Goal: Transaction & Acquisition: Purchase product/service

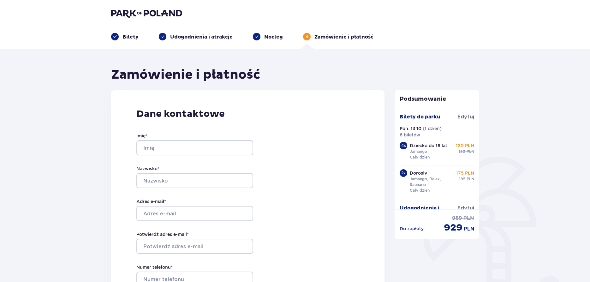
click at [262, 36] on div "Nocleg" at bounding box center [268, 37] width 30 height 8
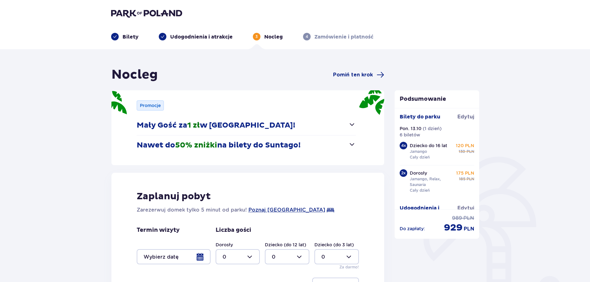
click at [115, 35] on span at bounding box center [115, 36] width 4 height 4
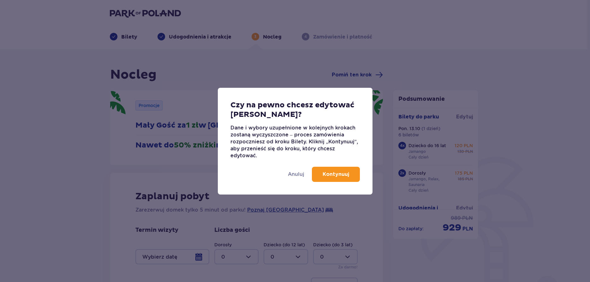
click at [329, 174] on p "Kontynuuj" at bounding box center [336, 174] width 27 height 7
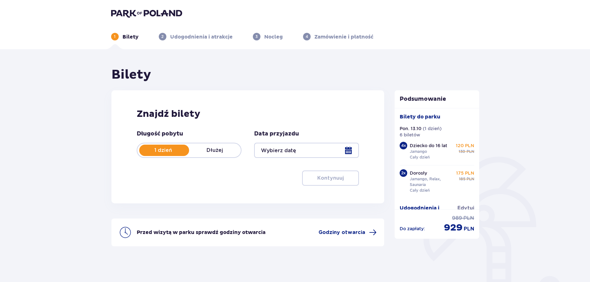
type input "[DATE]"
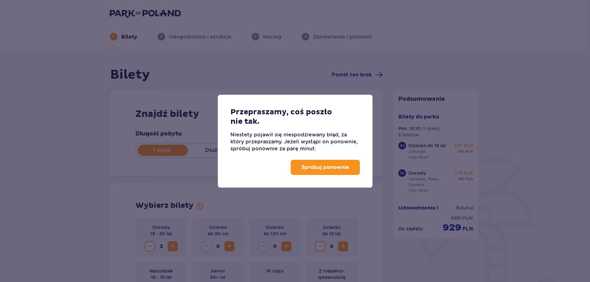
click at [323, 168] on p "Spróbuj ponownie" at bounding box center [326, 167] width 48 height 7
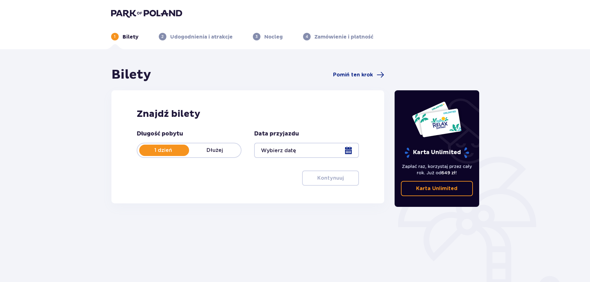
click at [219, 152] on p "Dłużej" at bounding box center [215, 150] width 52 height 7
click at [176, 152] on p "1 dzień" at bounding box center [163, 150] width 52 height 7
click at [350, 151] on div at bounding box center [306, 150] width 105 height 15
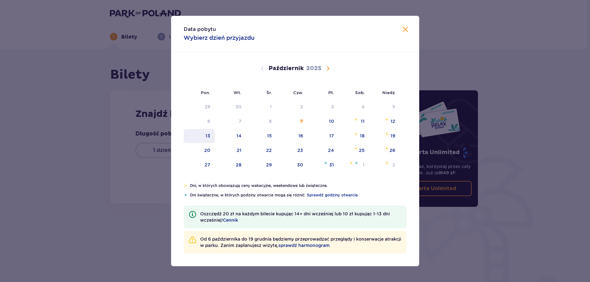
click at [207, 138] on div "13" at bounding box center [208, 136] width 5 height 6
click at [240, 138] on div "14" at bounding box center [239, 136] width 5 height 6
type input "[DATE] - [DATE]"
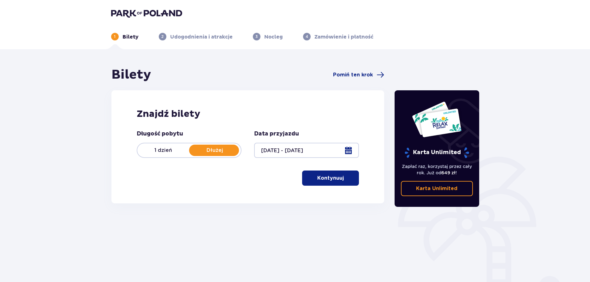
click at [337, 179] on p "Kontynuuj" at bounding box center [330, 178] width 27 height 7
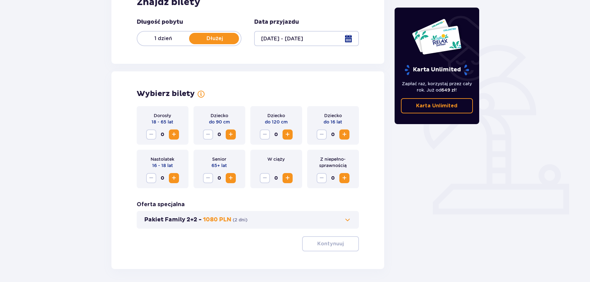
scroll to position [137, 0]
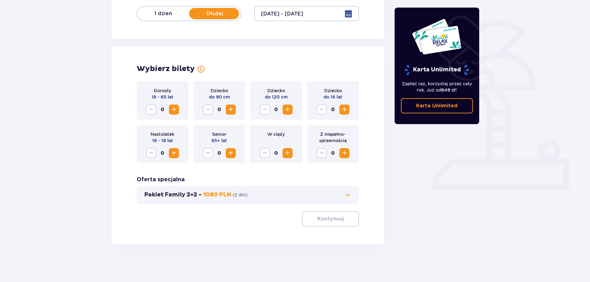
click at [172, 111] on span "Zwiększ" at bounding box center [174, 110] width 8 height 8
click at [345, 110] on span "Zwiększ" at bounding box center [345, 110] width 8 height 8
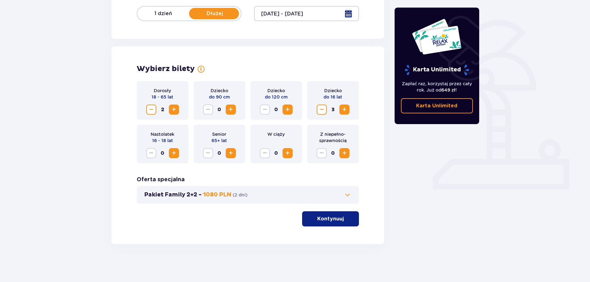
click at [345, 110] on span "Zwiększ" at bounding box center [345, 110] width 8 height 8
click at [333, 220] on p "Kontynuuj" at bounding box center [330, 218] width 27 height 7
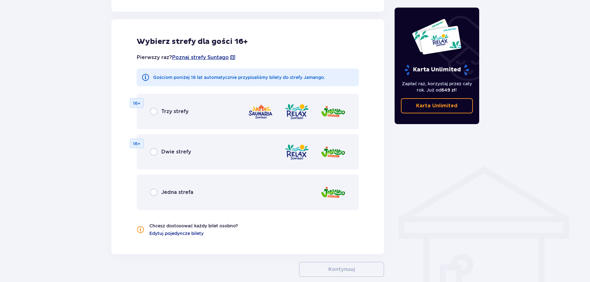
scroll to position [351, 0]
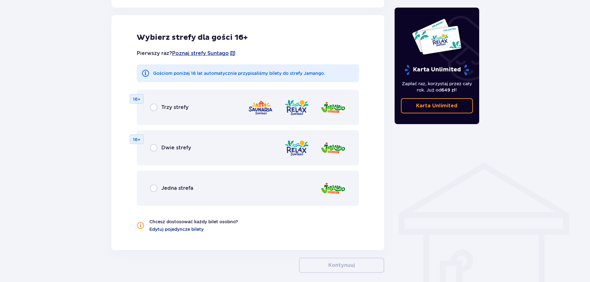
click at [154, 107] on input "radio" at bounding box center [154, 108] width 8 height 8
radio input "true"
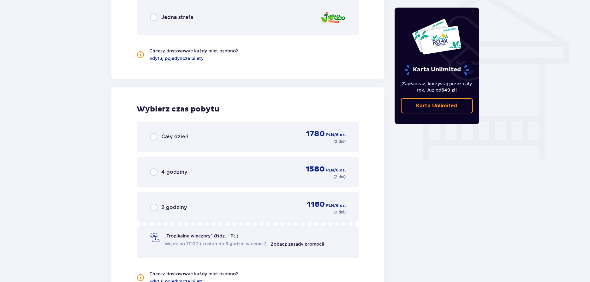
scroll to position [593, 0]
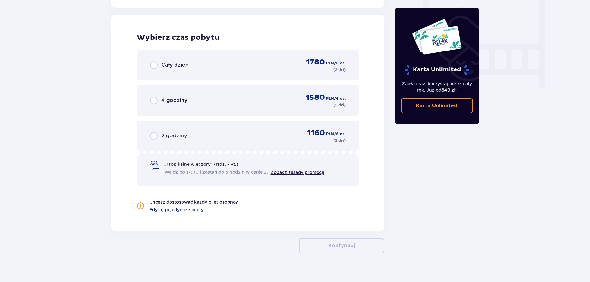
click at [153, 66] on input "radio" at bounding box center [154, 65] width 8 height 8
radio input "true"
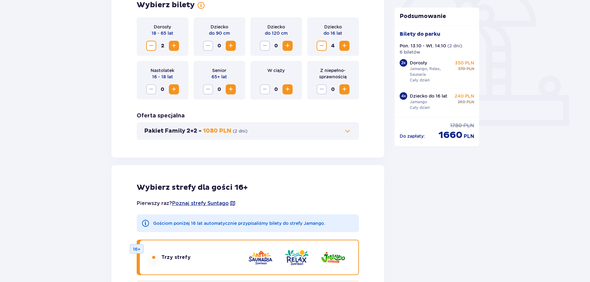
scroll to position [250, 0]
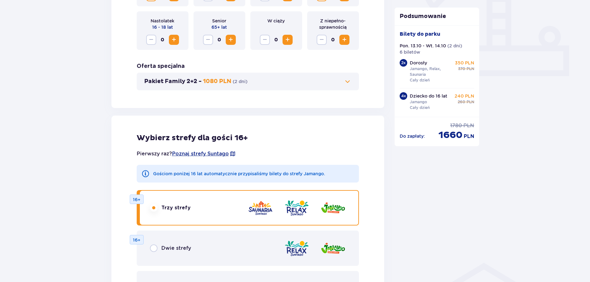
click at [347, 82] on span at bounding box center [348, 82] width 8 height 8
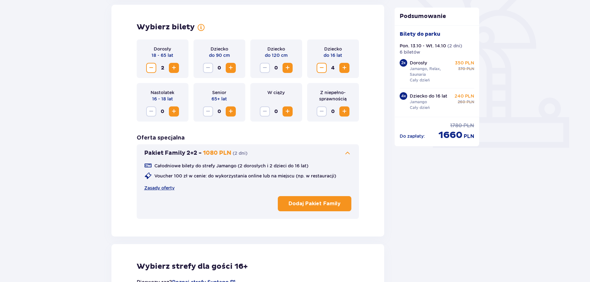
scroll to position [176, 0]
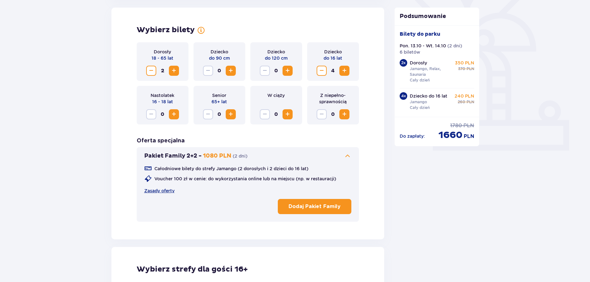
click at [347, 156] on span at bounding box center [348, 156] width 8 height 8
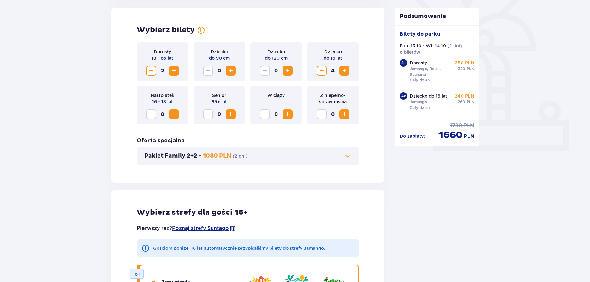
scroll to position [301, 0]
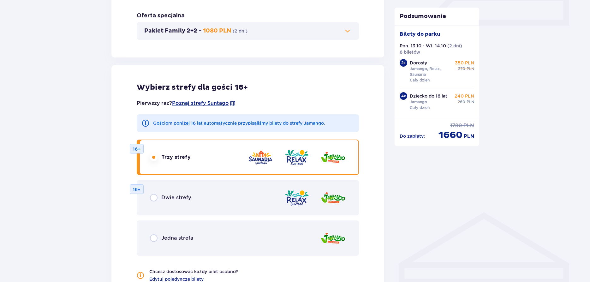
click at [144, 27] on button "Pakiet Family 2+2 - 1080 PLN ( 2 dni )" at bounding box center [248, 31] width 208 height 8
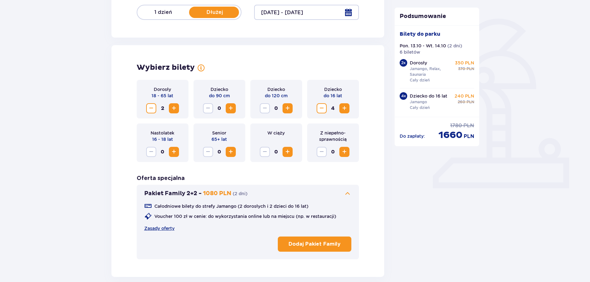
scroll to position [134, 0]
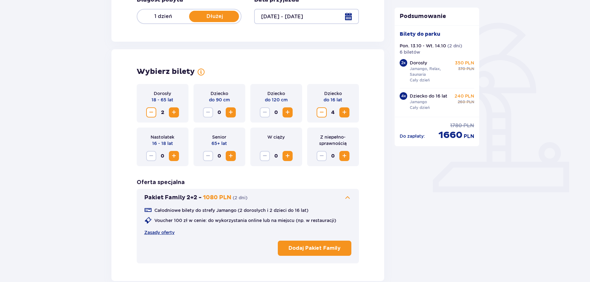
click at [162, 14] on p "1 dzień" at bounding box center [163, 16] width 52 height 7
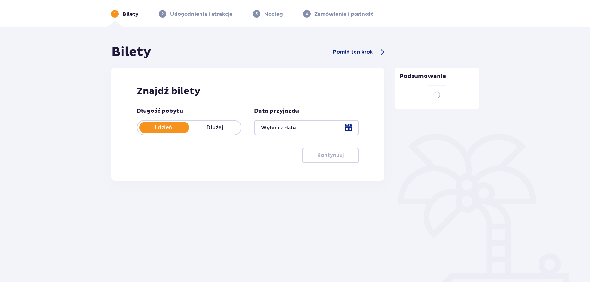
scroll to position [23, 0]
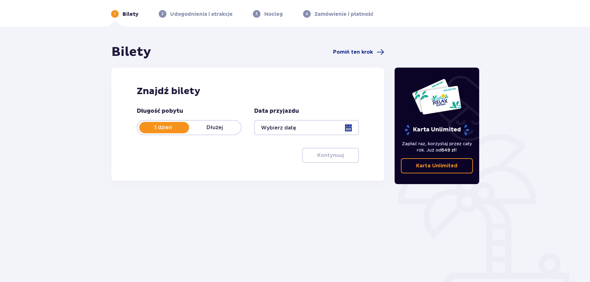
click at [350, 127] on div at bounding box center [306, 127] width 105 height 15
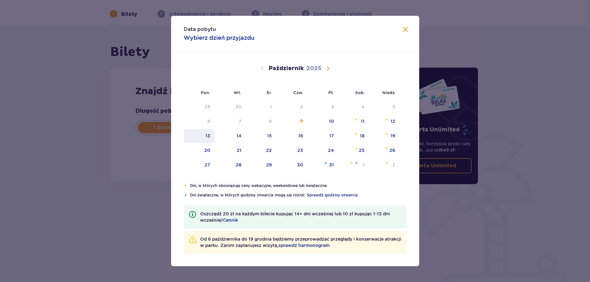
click at [206, 135] on div "13" at bounding box center [208, 136] width 5 height 6
type input "[DATE]"
click at [206, 135] on div "13" at bounding box center [208, 136] width 5 height 6
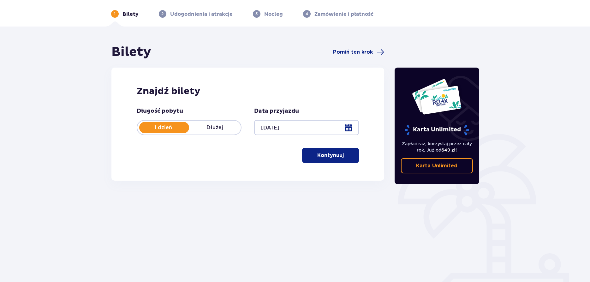
click at [340, 156] on button "Kontynuuj" at bounding box center [330, 155] width 57 height 15
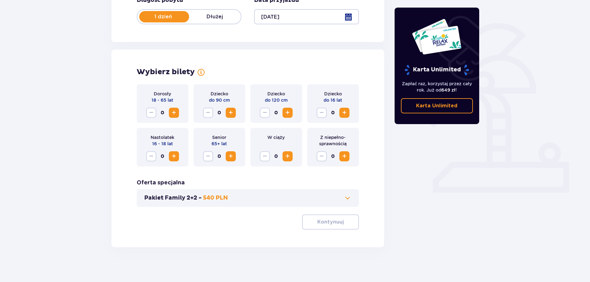
scroll to position [137, 0]
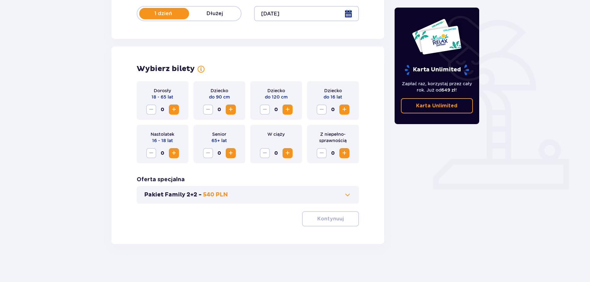
click at [173, 110] on span "Zwiększ" at bounding box center [174, 110] width 8 height 8
click at [347, 109] on span "Zwiększ" at bounding box center [345, 110] width 8 height 8
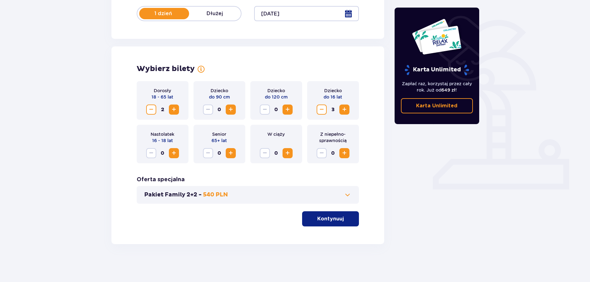
click at [347, 109] on span "Zwiększ" at bounding box center [345, 110] width 8 height 8
click at [332, 218] on p "Kontynuuj" at bounding box center [330, 218] width 27 height 7
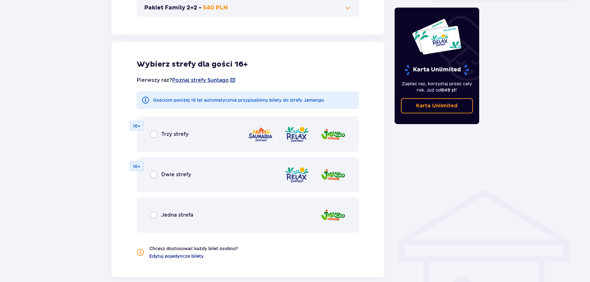
scroll to position [351, 0]
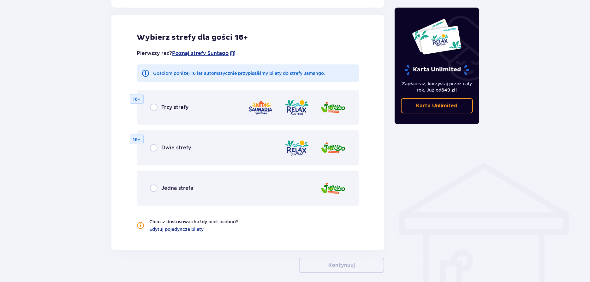
click at [152, 107] on input "radio" at bounding box center [154, 108] width 8 height 8
radio input "true"
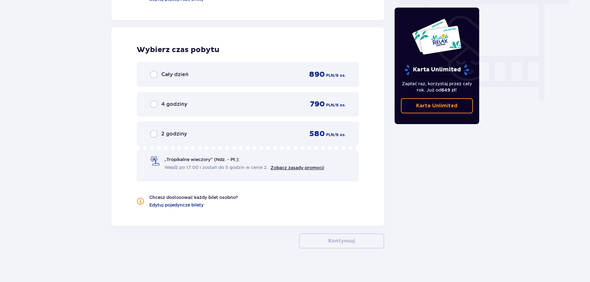
scroll to position [585, 0]
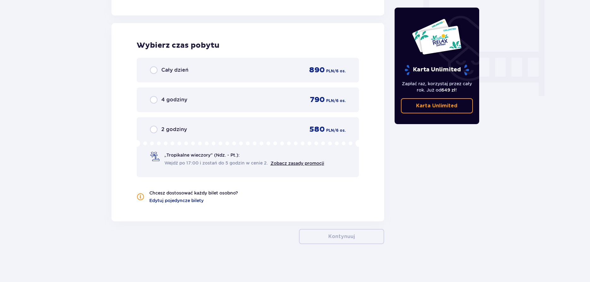
click at [152, 71] on input "radio" at bounding box center [154, 70] width 8 height 8
radio input "true"
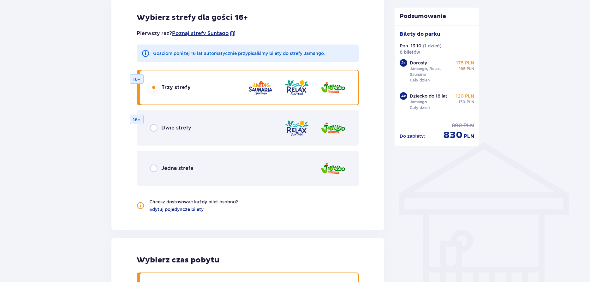
scroll to position [79, 0]
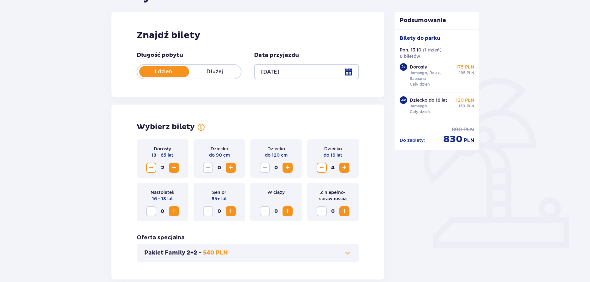
click at [347, 71] on div at bounding box center [306, 71] width 105 height 15
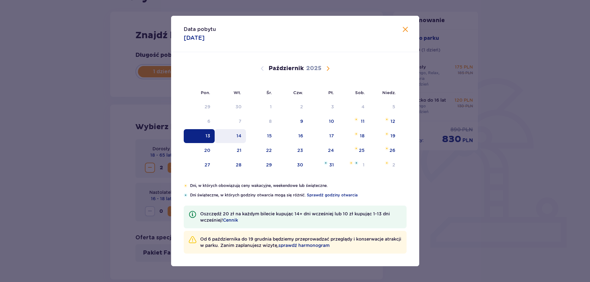
click at [240, 137] on div "14" at bounding box center [239, 136] width 5 height 6
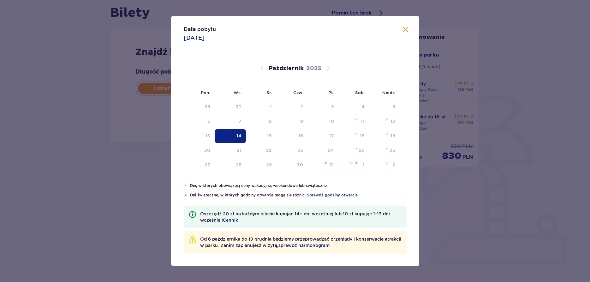
type input "[DATE]"
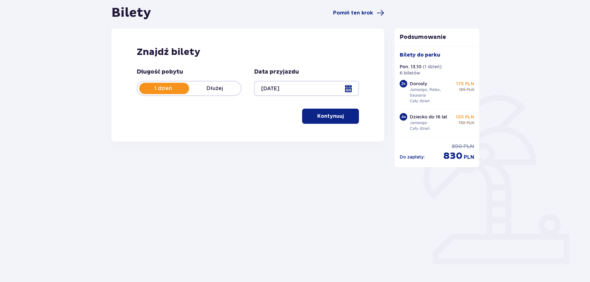
scroll to position [23, 0]
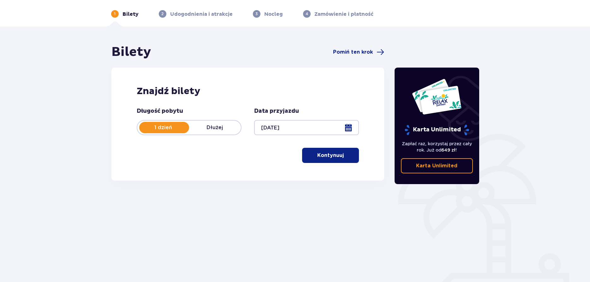
click at [150, 118] on div "Długość pobytu 1 dzień Dłużej" at bounding box center [189, 121] width 105 height 28
click at [215, 128] on p "Dłużej" at bounding box center [215, 127] width 52 height 7
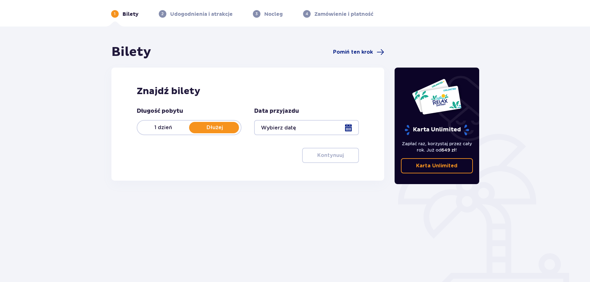
click at [351, 128] on div at bounding box center [306, 127] width 105 height 15
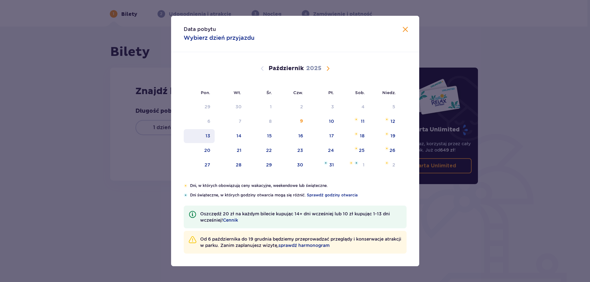
click at [210, 134] on div "13" at bounding box center [208, 136] width 5 height 6
click at [238, 136] on div "14" at bounding box center [239, 136] width 5 height 6
type input "[DATE] - [DATE]"
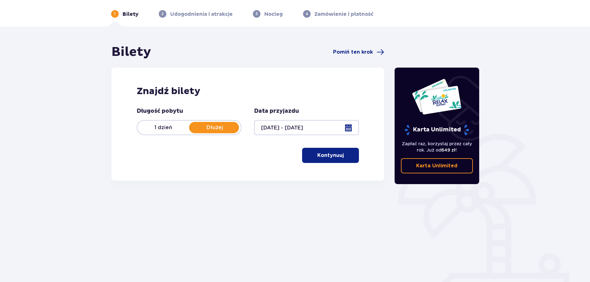
click at [326, 156] on p "Kontynuuj" at bounding box center [330, 155] width 27 height 7
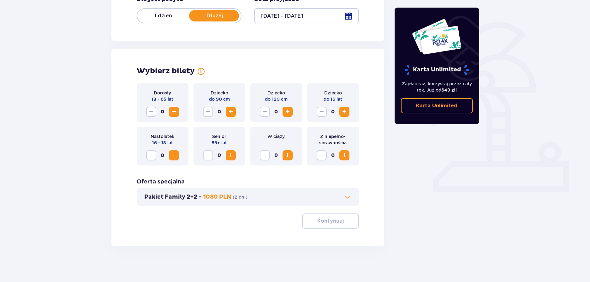
scroll to position [137, 0]
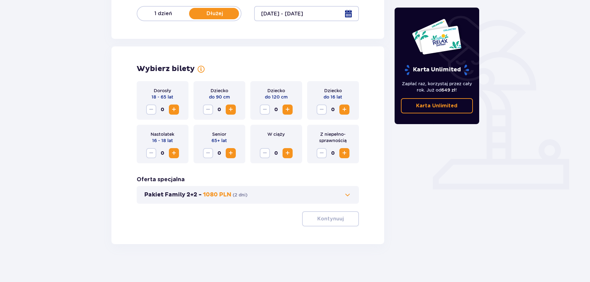
click at [174, 110] on span "Zwiększ" at bounding box center [174, 110] width 8 height 8
click at [346, 108] on span "Zwiększ" at bounding box center [345, 110] width 8 height 8
click at [343, 110] on span "Zwiększ" at bounding box center [345, 110] width 8 height 8
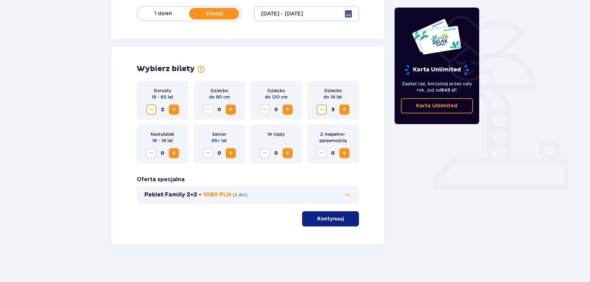
click at [343, 110] on span "Zwiększ" at bounding box center [345, 110] width 8 height 8
click at [328, 220] on p "Kontynuuj" at bounding box center [330, 218] width 27 height 7
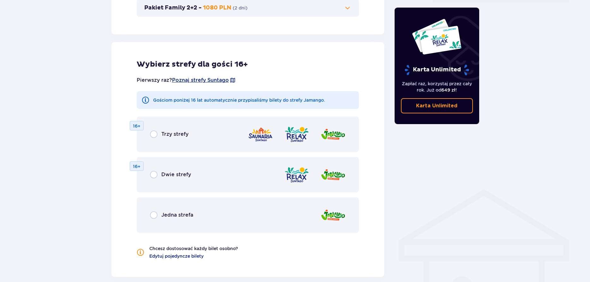
scroll to position [351, 0]
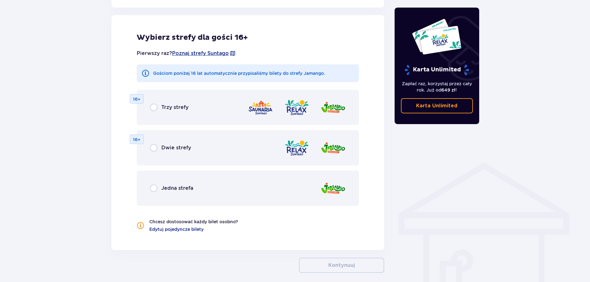
click at [154, 108] on input "radio" at bounding box center [154, 108] width 8 height 8
radio input "true"
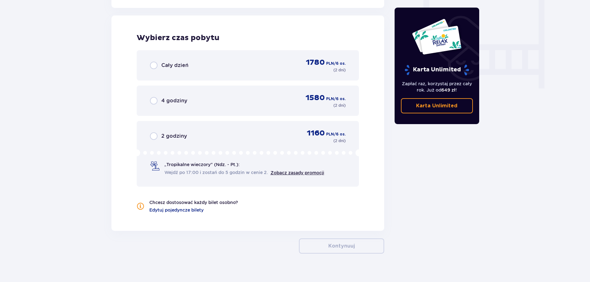
scroll to position [593, 0]
click at [154, 66] on input "radio" at bounding box center [154, 65] width 8 height 8
radio input "true"
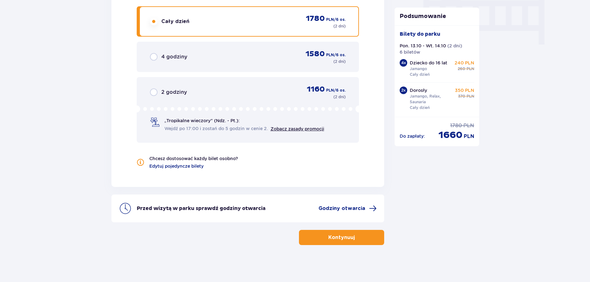
scroll to position [638, 0]
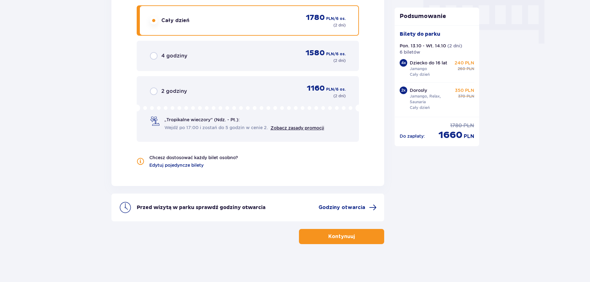
click at [341, 235] on p "Kontynuuj" at bounding box center [341, 236] width 27 height 7
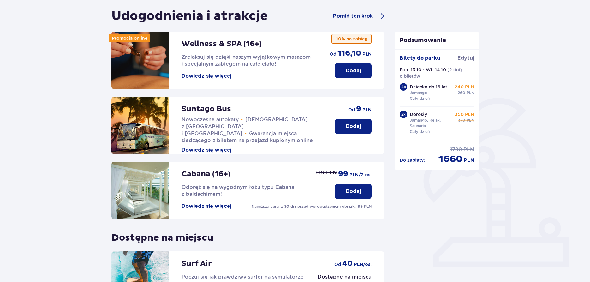
scroll to position [125, 0]
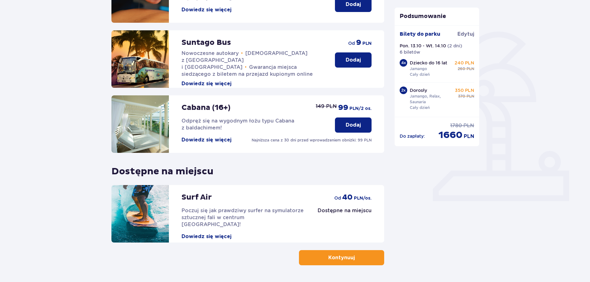
click at [358, 126] on p "Dodaj" at bounding box center [353, 125] width 15 height 7
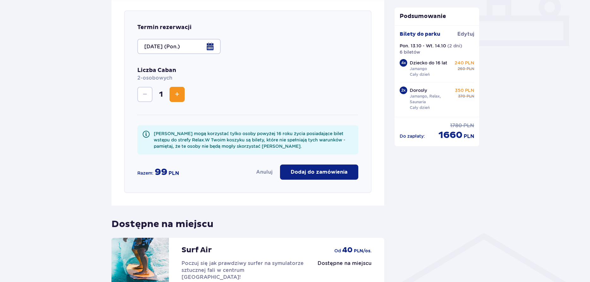
scroll to position [283, 0]
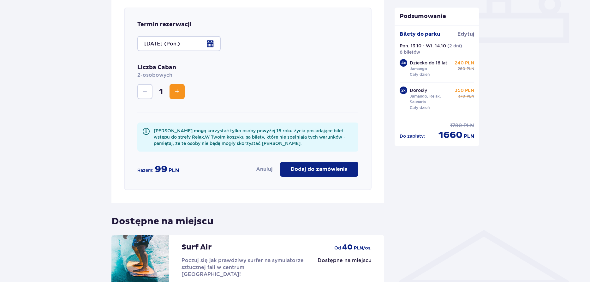
click at [176, 93] on span "Zwiększ" at bounding box center [177, 92] width 8 height 8
click at [142, 94] on span "Zmniejsz" at bounding box center [145, 92] width 8 height 8
click at [316, 171] on p "Dodaj do zamówienia" at bounding box center [319, 169] width 57 height 7
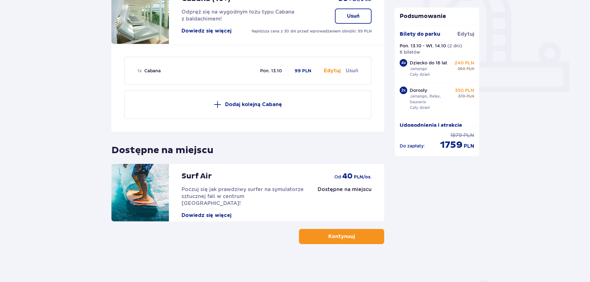
click at [342, 237] on p "Kontynuuj" at bounding box center [341, 236] width 27 height 7
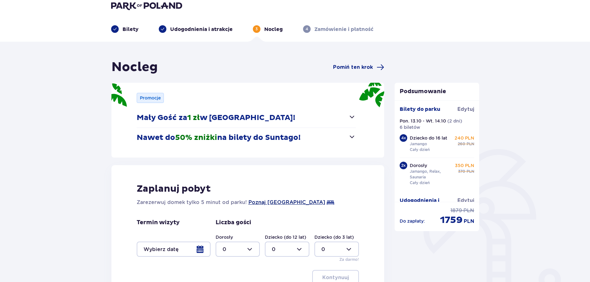
scroll to position [89, 0]
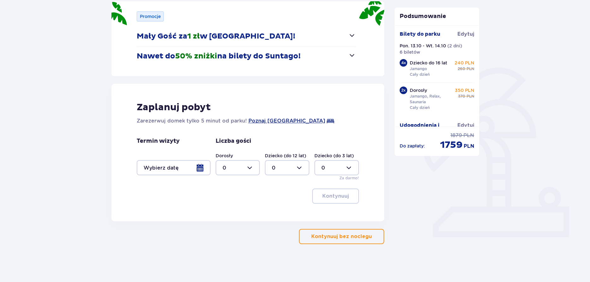
click at [198, 168] on div at bounding box center [174, 167] width 74 height 15
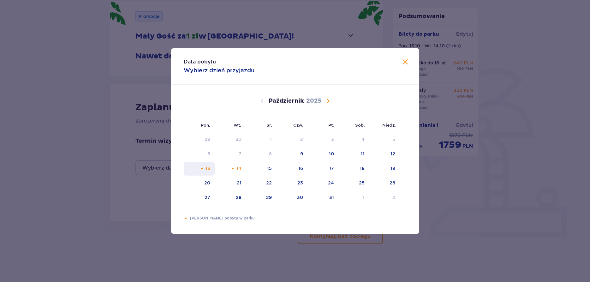
click at [206, 167] on div "13" at bounding box center [208, 168] width 5 height 6
click at [387, 74] on div "Data pobytu Wybierz dzień przyjazdu" at bounding box center [295, 66] width 248 height 36
click at [408, 61] on span "Zamknij" at bounding box center [406, 62] width 8 height 8
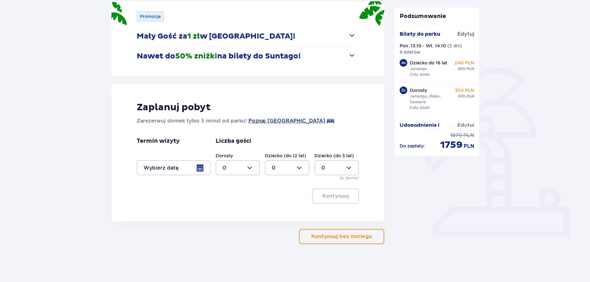
drag, startPoint x: 251, startPoint y: 166, endPoint x: 249, endPoint y: 176, distance: 9.7
click at [250, 167] on div at bounding box center [238, 167] width 45 height 15
click at [233, 213] on div "2" at bounding box center [238, 213] width 31 height 7
type input "2"
drag, startPoint x: 300, startPoint y: 168, endPoint x: 296, endPoint y: 173, distance: 6.8
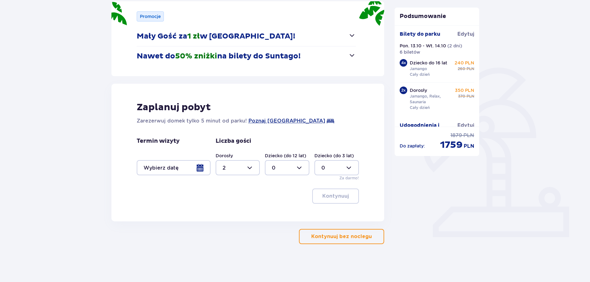
click at [299, 169] on div at bounding box center [287, 167] width 45 height 15
click at [274, 205] on p "4" at bounding box center [273, 204] width 3 height 7
type input "4"
click at [203, 170] on div at bounding box center [174, 167] width 74 height 15
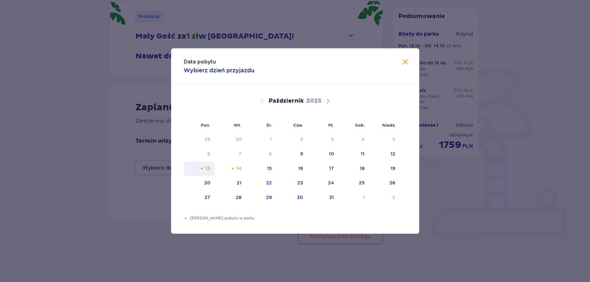
click at [208, 169] on div "13" at bounding box center [208, 168] width 5 height 6
click at [242, 167] on div "14" at bounding box center [239, 168] width 5 height 6
type input "[DATE] - [DATE]"
type input "0"
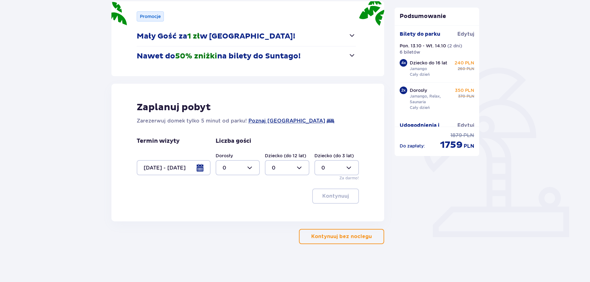
drag, startPoint x: 251, startPoint y: 168, endPoint x: 250, endPoint y: 174, distance: 6.6
click at [250, 168] on div at bounding box center [238, 167] width 45 height 15
click at [229, 212] on div "2" at bounding box center [238, 213] width 31 height 7
type input "2"
click at [299, 167] on div at bounding box center [287, 167] width 45 height 15
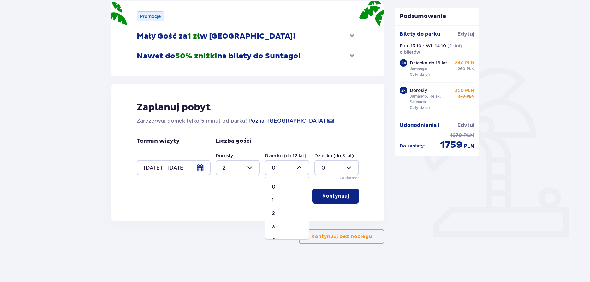
scroll to position [36, 0]
click at [274, 203] on p "4" at bounding box center [273, 204] width 3 height 7
type input "4"
click at [335, 195] on p "Kontynuuj" at bounding box center [335, 196] width 27 height 7
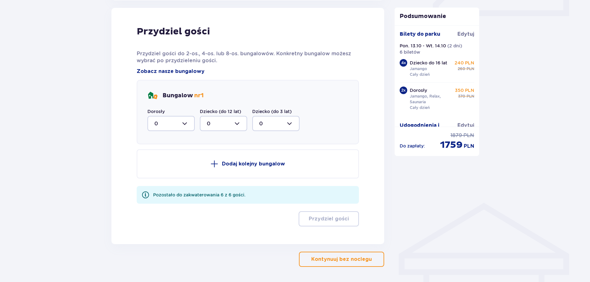
scroll to position [310, 0]
click at [187, 123] on div at bounding box center [171, 123] width 47 height 15
click at [159, 168] on div "2" at bounding box center [170, 169] width 33 height 7
type input "2"
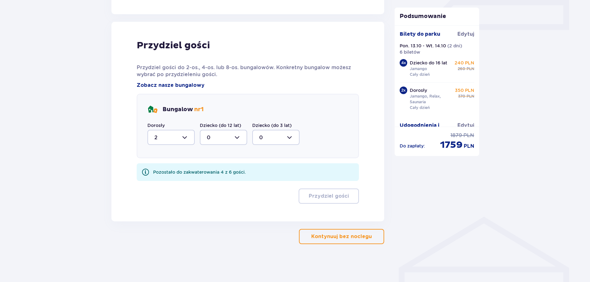
click at [237, 141] on div at bounding box center [223, 137] width 47 height 15
click at [208, 200] on p "4" at bounding box center [208, 199] width 3 height 7
type input "4"
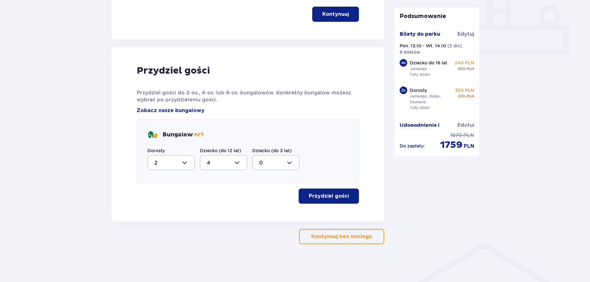
scroll to position [271, 0]
click at [324, 196] on p "Przydziel gości" at bounding box center [329, 196] width 40 height 7
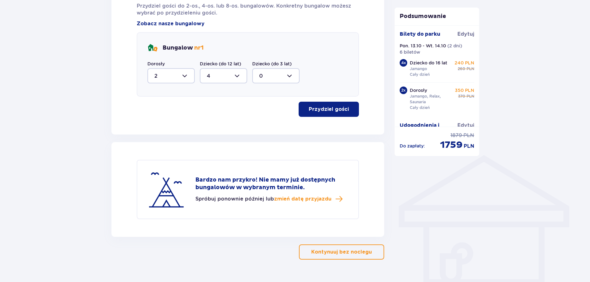
scroll to position [373, 0]
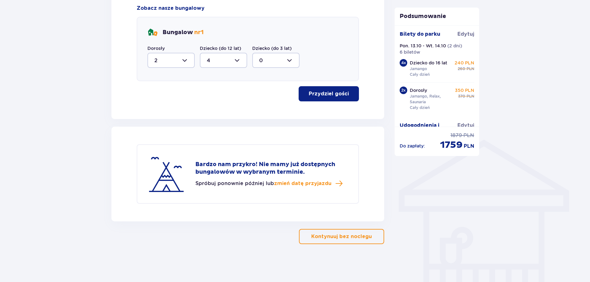
click at [185, 62] on div at bounding box center [171, 60] width 47 height 15
click at [154, 92] on span "1" at bounding box center [171, 92] width 46 height 13
type input "1"
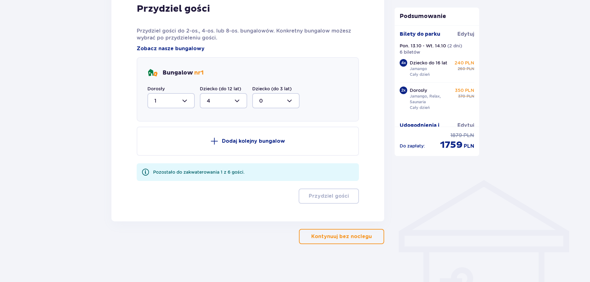
scroll to position [333, 0]
click at [238, 102] on div at bounding box center [223, 100] width 47 height 15
click at [218, 146] on div "2" at bounding box center [223, 146] width 33 height 7
type input "2"
click at [231, 142] on p "Dodaj kolejny bungalow" at bounding box center [253, 141] width 63 height 7
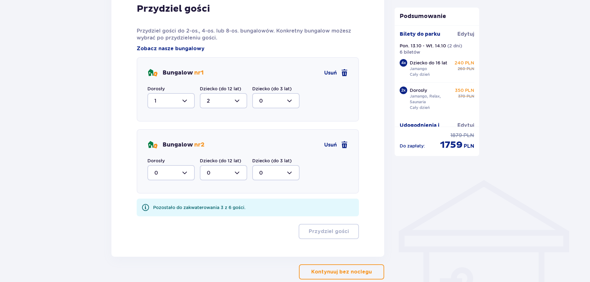
click at [184, 174] on div at bounding box center [171, 172] width 47 height 15
click at [153, 204] on span "1" at bounding box center [171, 205] width 46 height 13
type input "1"
click at [238, 172] on div at bounding box center [223, 172] width 47 height 15
click at [213, 220] on div "2" at bounding box center [223, 218] width 33 height 7
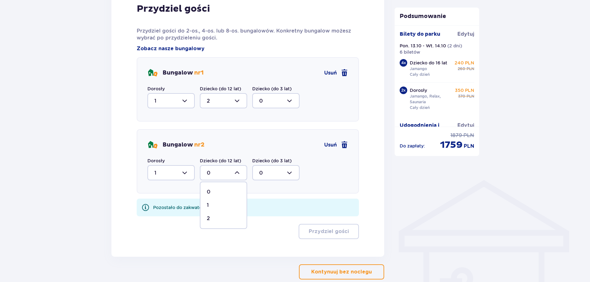
type input "2"
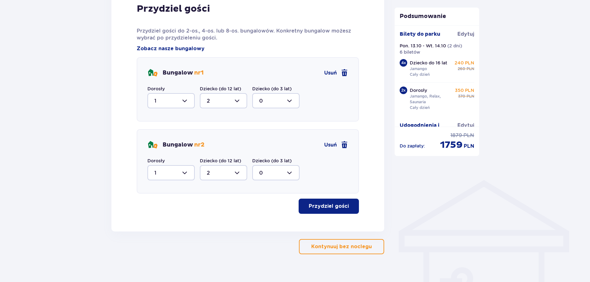
click at [330, 205] on p "Przydziel gości" at bounding box center [329, 206] width 40 height 7
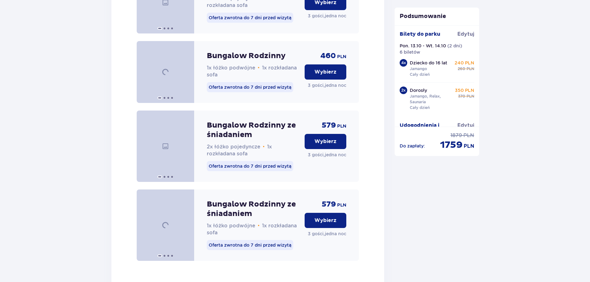
scroll to position [690, 0]
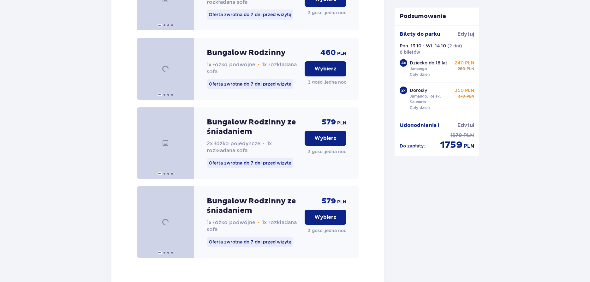
click at [324, 221] on p "Wybierz" at bounding box center [326, 217] width 22 height 7
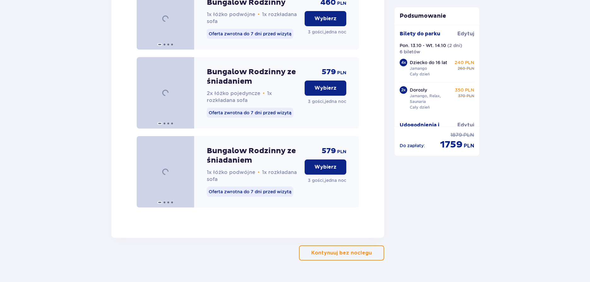
scroll to position [1183, 0]
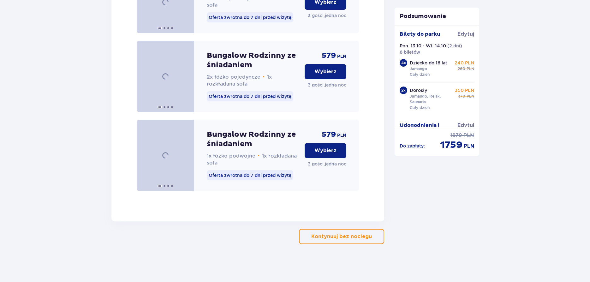
click at [328, 151] on p "Wybierz" at bounding box center [326, 150] width 22 height 7
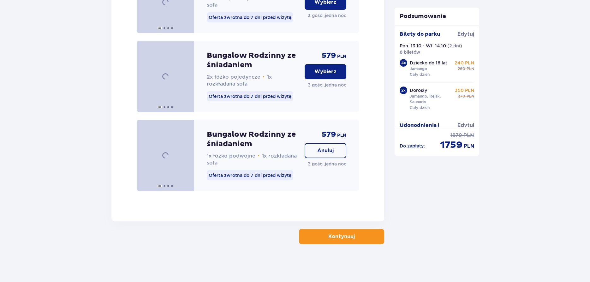
click at [345, 236] on p "Kontynuuj" at bounding box center [341, 236] width 27 height 7
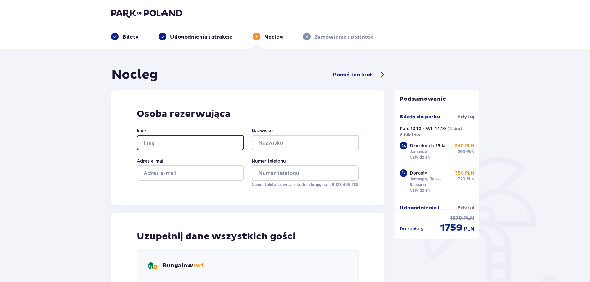
click at [164, 145] on input "Imię" at bounding box center [190, 142] width 107 height 15
type input "[PERSON_NAME]"
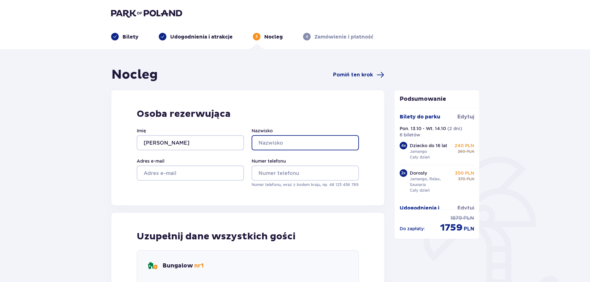
type input "HAREMZA"
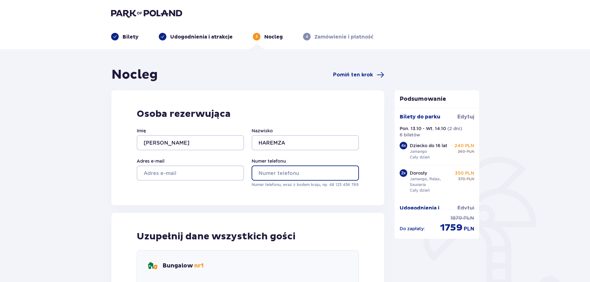
type input "604621816"
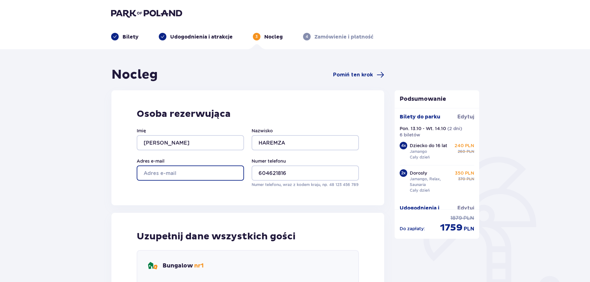
click at [187, 175] on input "Adres e-mail" at bounding box center [190, 173] width 107 height 15
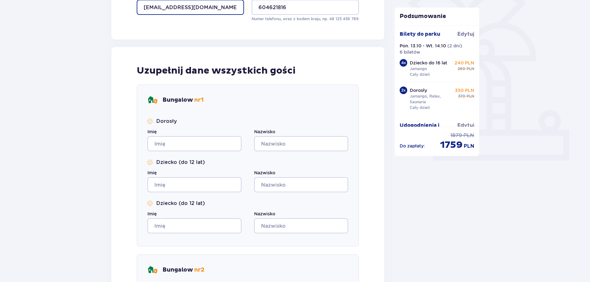
scroll to position [167, 0]
type input "[EMAIL_ADDRESS][DOMAIN_NAME]"
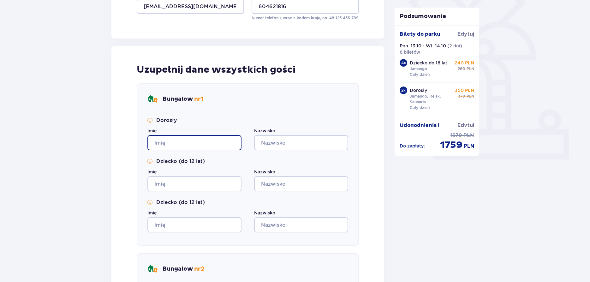
click at [165, 143] on input "Imię" at bounding box center [195, 142] width 94 height 15
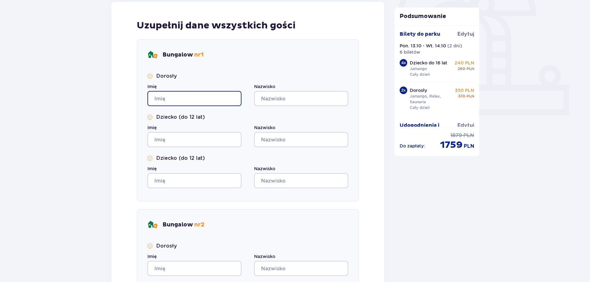
scroll to position [211, 0]
type input "[PERSON_NAME]"
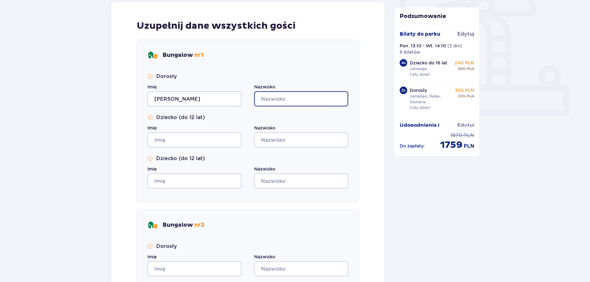
click at [294, 94] on input "Nazwisko" at bounding box center [301, 98] width 94 height 15
type input "haremza"
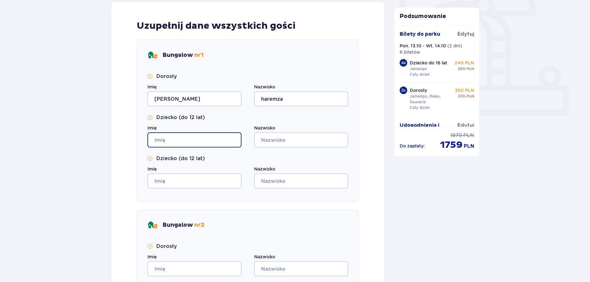
click at [195, 143] on input "Imię" at bounding box center [195, 139] width 94 height 15
type input "[PERSON_NAME]"
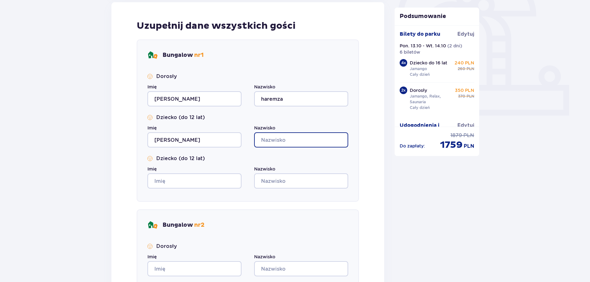
click at [274, 145] on input "Nazwisko" at bounding box center [301, 139] width 94 height 15
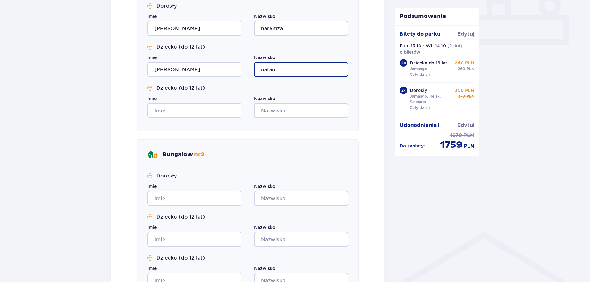
scroll to position [294, 0]
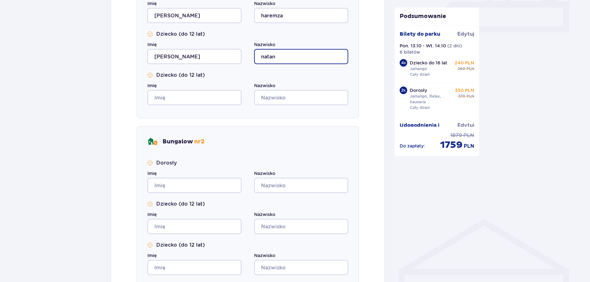
type input "natan"
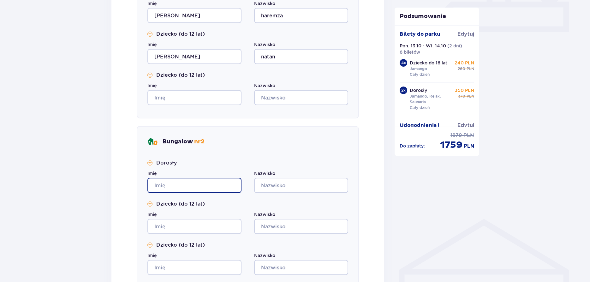
click at [204, 187] on input "Imię" at bounding box center [195, 185] width 94 height 15
type input "[PERSON_NAME]"
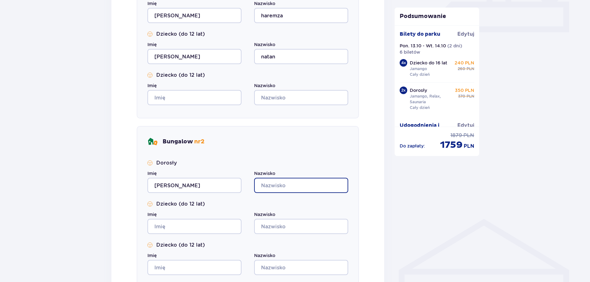
click at [270, 189] on input "Nazwisko" at bounding box center [301, 185] width 94 height 15
type input "michale"
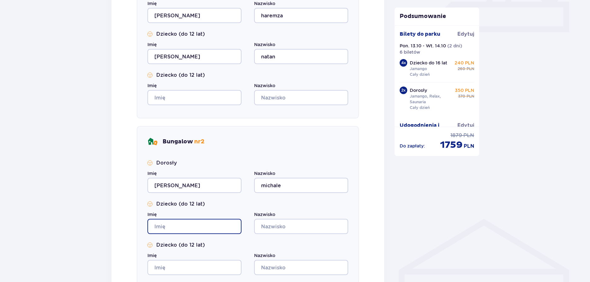
click at [206, 228] on input "Imię" at bounding box center [195, 226] width 94 height 15
type input "eva"
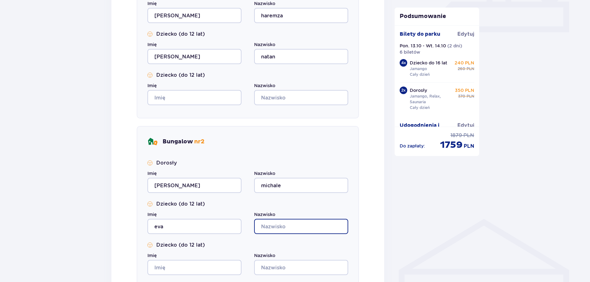
click at [288, 229] on input "Nazwisko" at bounding box center [301, 226] width 94 height 15
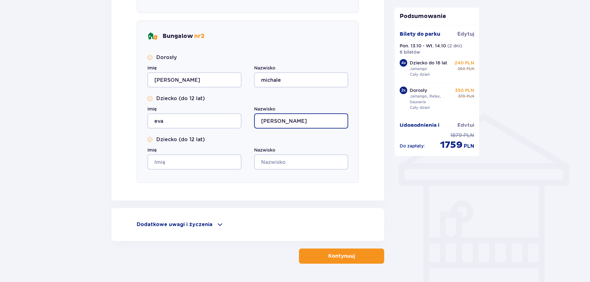
scroll to position [419, 0]
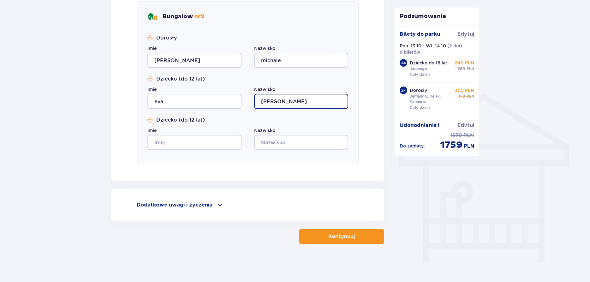
type input "[PERSON_NAME]"
click at [334, 237] on p "Kontynuuj" at bounding box center [341, 236] width 27 height 7
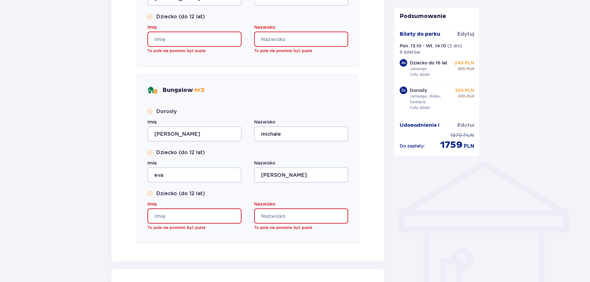
scroll to position [227, 0]
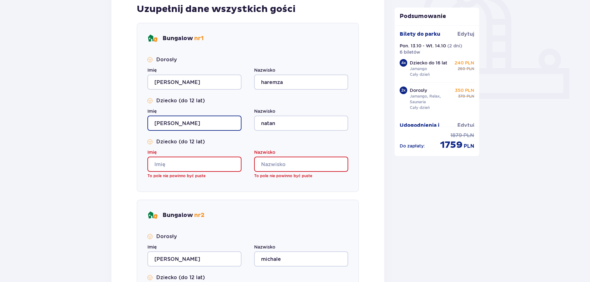
click at [211, 125] on input "[PERSON_NAME]" at bounding box center [195, 123] width 94 height 15
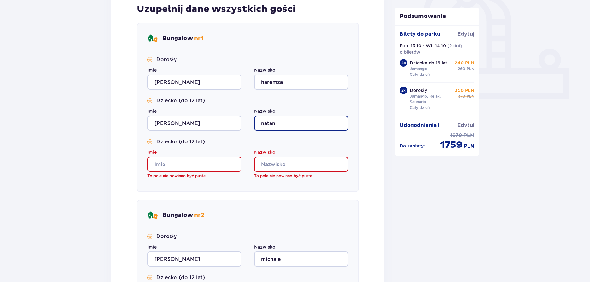
click at [281, 121] on input "natan" at bounding box center [301, 123] width 94 height 15
type input "n"
type input "haremza"
click at [216, 168] on input "Imię" at bounding box center [195, 164] width 94 height 15
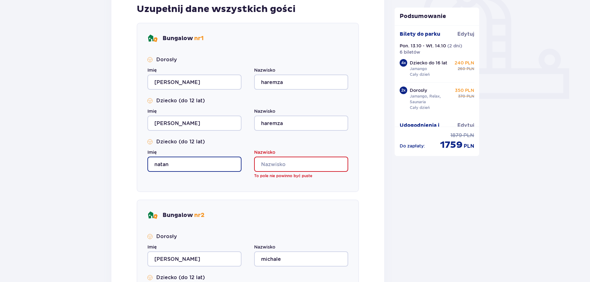
type input "natan"
click at [284, 160] on input "Nazwisko" at bounding box center [301, 164] width 94 height 15
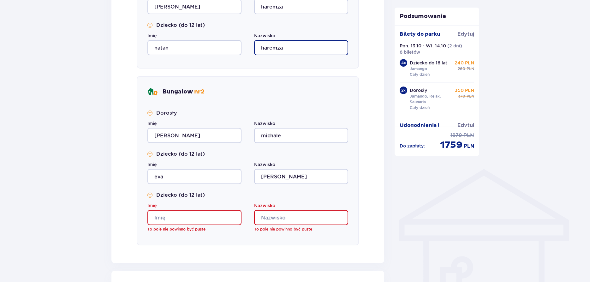
scroll to position [352, 0]
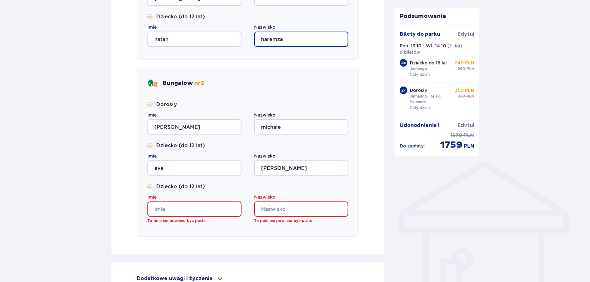
type input "haremza"
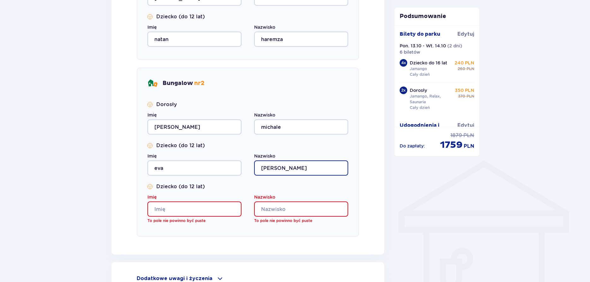
click at [288, 170] on input "[PERSON_NAME]" at bounding box center [301, 167] width 94 height 15
type input "l"
type input "jaszewska"
click at [218, 208] on input "Imię" at bounding box center [195, 209] width 94 height 15
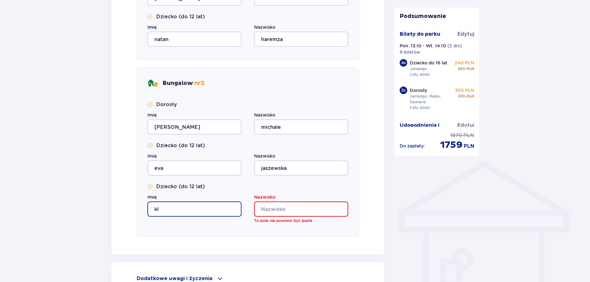
type input "k"
type input "[PERSON_NAME]"
click at [306, 210] on input "Nazwisko" at bounding box center [301, 209] width 94 height 15
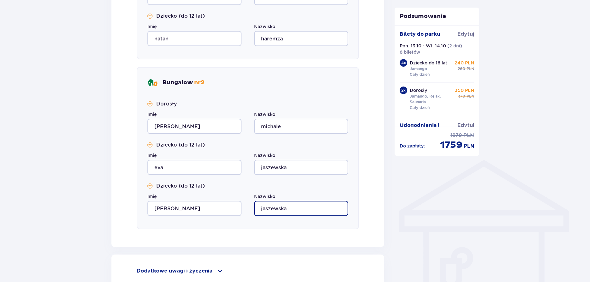
scroll to position [419, 0]
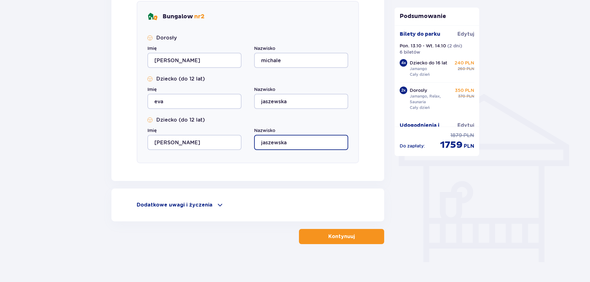
type input "jaszewska"
click at [345, 237] on p "Kontynuuj" at bounding box center [341, 236] width 27 height 7
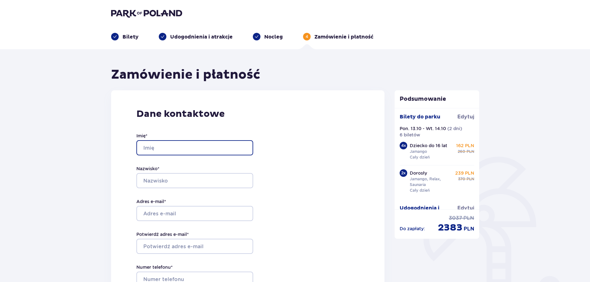
click at [173, 149] on input "Imię *" at bounding box center [194, 147] width 117 height 15
type input "[PERSON_NAME]"
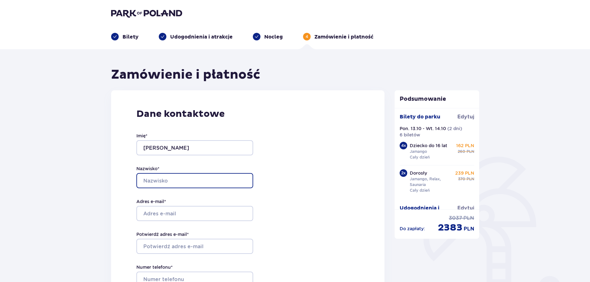
type input "HAREMZA"
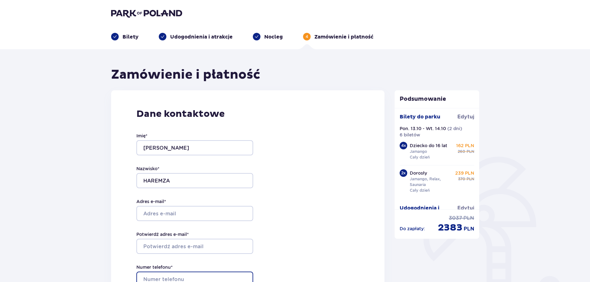
type input "[PHONE_NUMBER]"
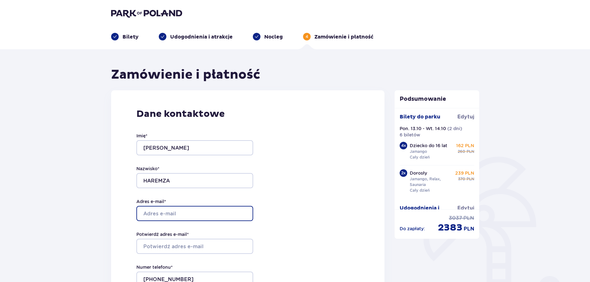
click at [229, 214] on input "Adres e-mail *" at bounding box center [194, 213] width 117 height 15
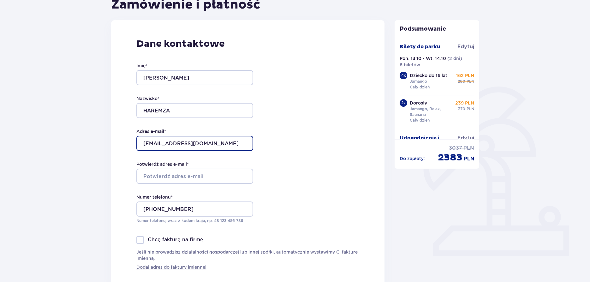
scroll to position [83, 0]
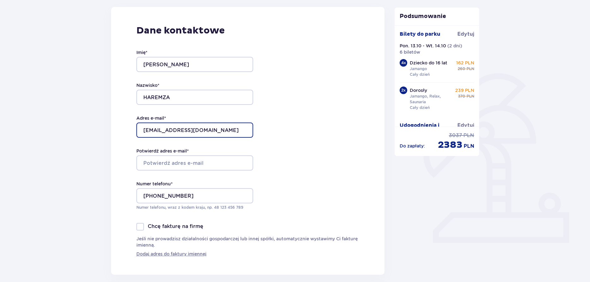
type input "[EMAIL_ADDRESS][DOMAIN_NAME]"
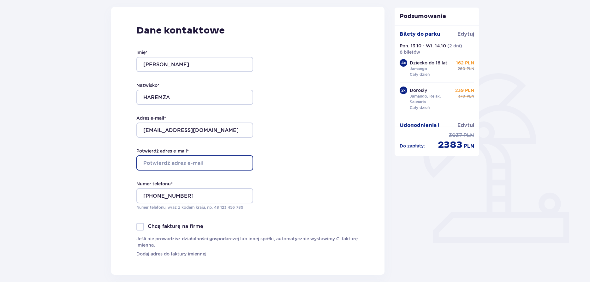
click at [179, 166] on input "Potwierdź adres e-mail *" at bounding box center [194, 162] width 117 height 15
type input "[EMAIL_ADDRESS][DOMAIN_NAME]"
click at [141, 228] on div at bounding box center [140, 227] width 8 height 8
checkbox input "true"
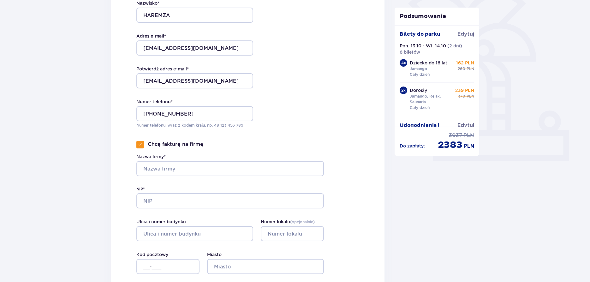
scroll to position [167, 0]
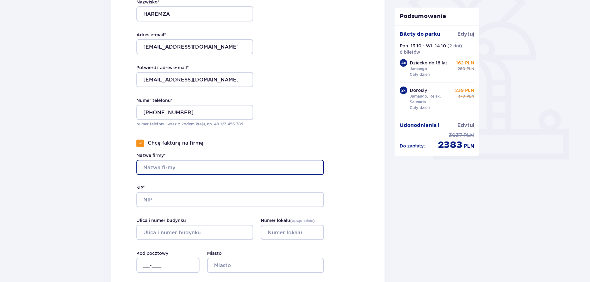
click at [195, 167] on input "Nazwa firmy*" at bounding box center [230, 167] width 188 height 15
type input "PHU HARMAX HMX [GEOGRAPHIC_DATA]"
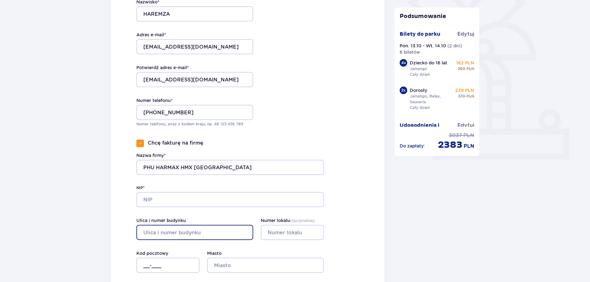
type input "[STREET_ADDRESS]"
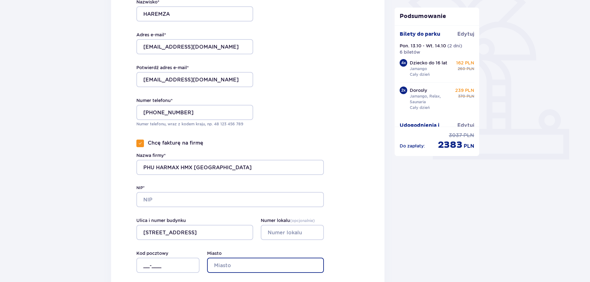
type input "[GEOGRAPHIC_DATA]"
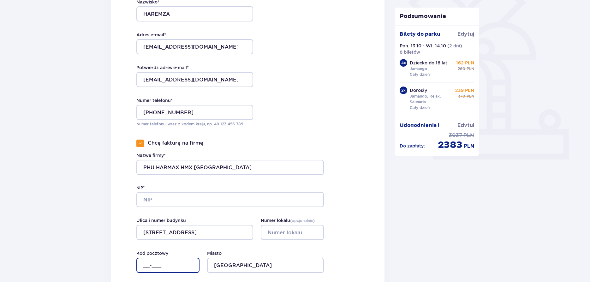
type input "85-239"
click at [298, 233] on input "Numer lokalu ( opcjonalnie )" at bounding box center [292, 232] width 63 height 15
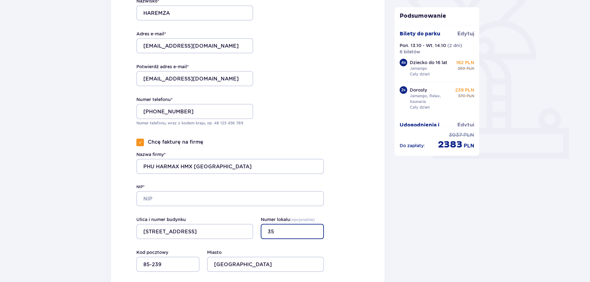
scroll to position [334, 0]
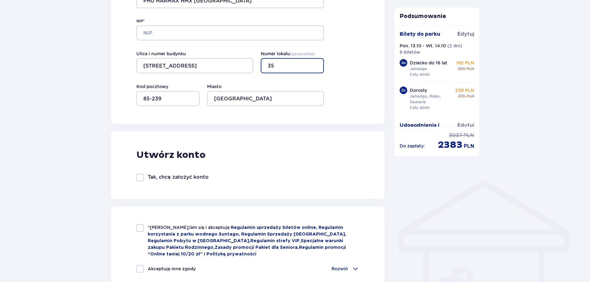
type input "35"
click at [140, 229] on div at bounding box center [140, 228] width 8 height 8
checkbox input "true"
click at [142, 268] on div at bounding box center [140, 269] width 8 height 8
checkbox input "true"
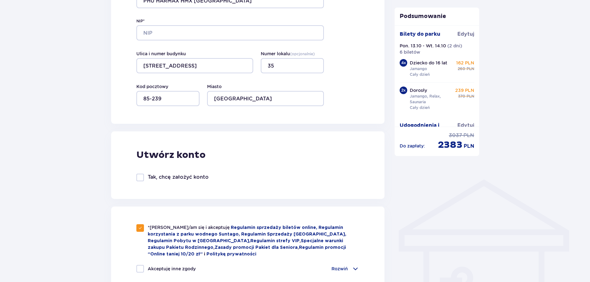
checkbox input "true"
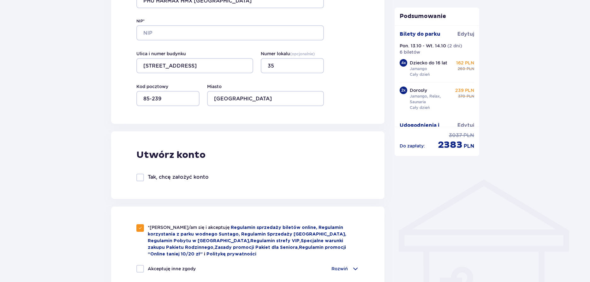
checkbox input "true"
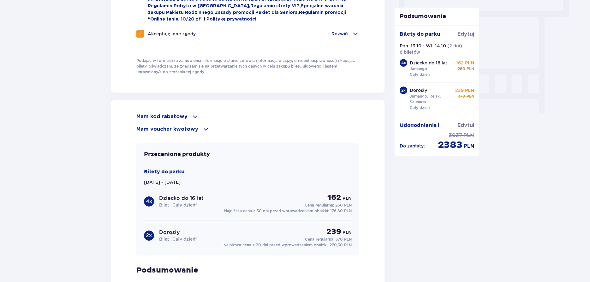
scroll to position [667, 0]
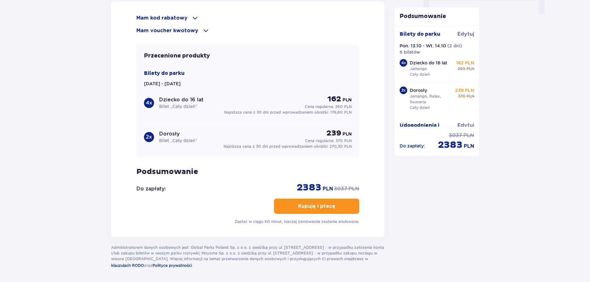
click at [312, 206] on p "Kupuję i płacę" at bounding box center [316, 206] width 37 height 7
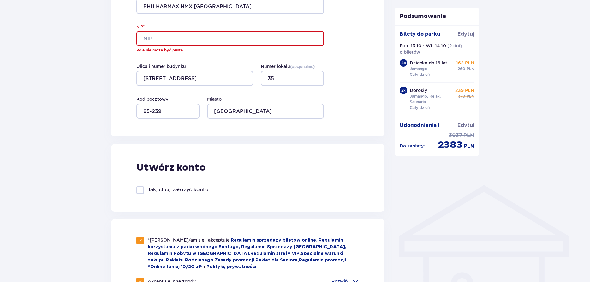
scroll to position [327, 0]
click at [170, 40] on input "NIP*" at bounding box center [230, 39] width 188 height 15
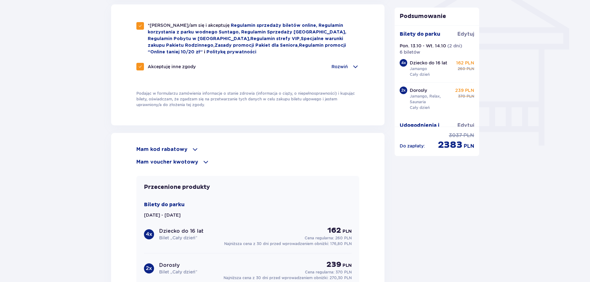
scroll to position [690, 0]
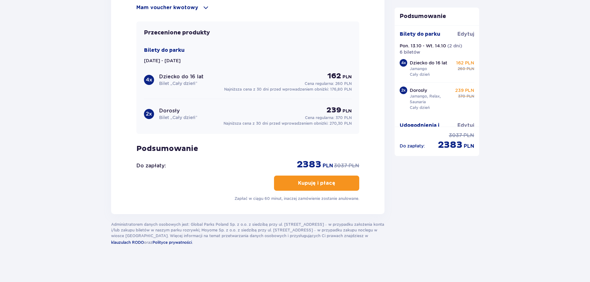
type input "9670359297"
click at [322, 184] on p "Kupuję i płacę" at bounding box center [316, 183] width 37 height 7
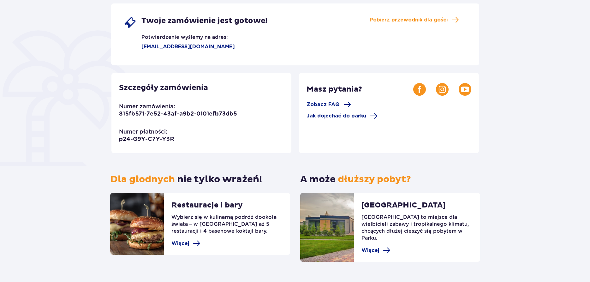
scroll to position [127, 0]
